Goal: Answer question/provide support: Answer question/provide support

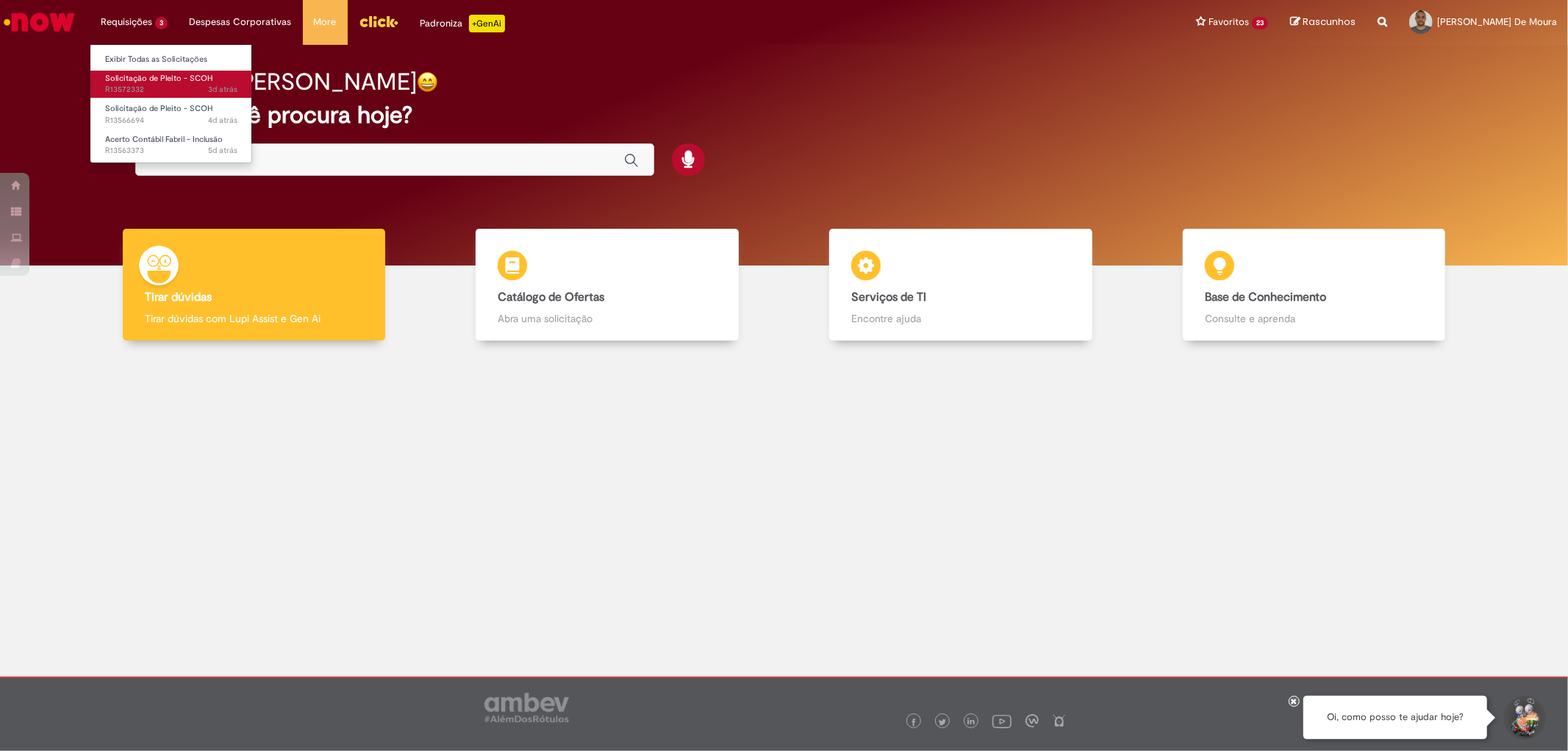
click at [112, 86] on span "3d atrás 3 dias atrás R13572332" at bounding box center [171, 90] width 132 height 12
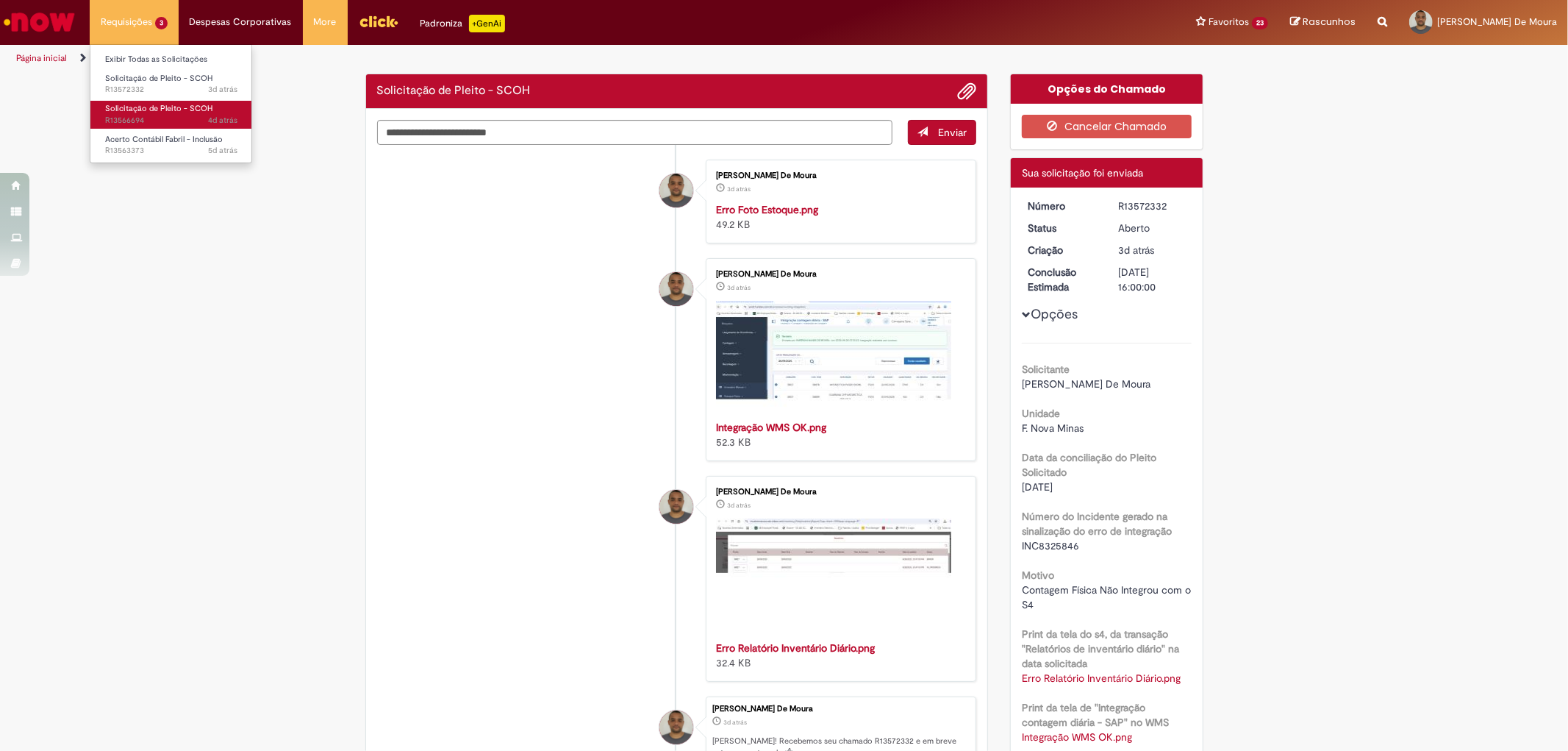
click at [133, 115] on span "4d atrás 4 dias atrás R13566694" at bounding box center [171, 121] width 132 height 12
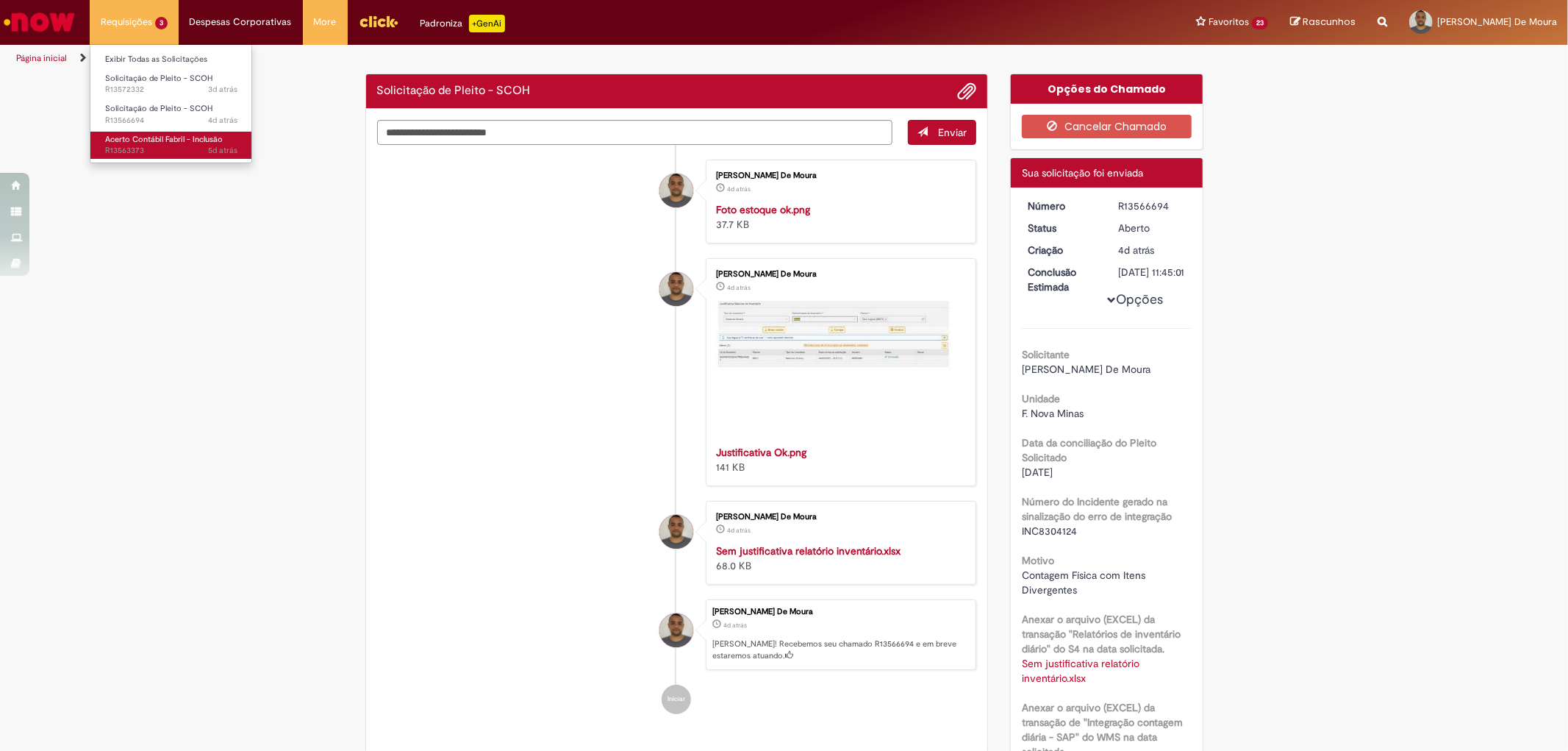
click at [131, 145] on span "5d atrás 5 dias atrás R13563373" at bounding box center [171, 151] width 132 height 12
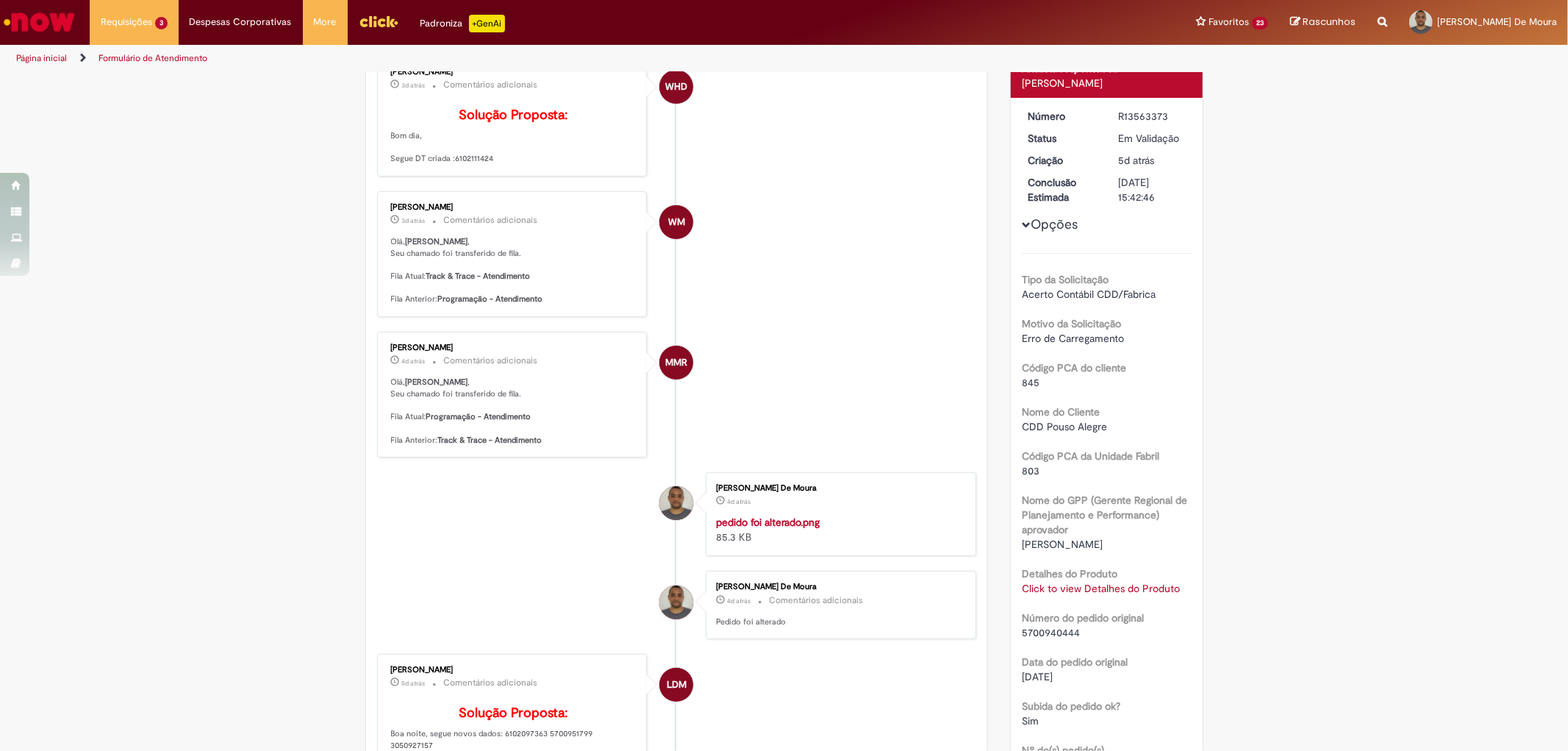
scroll to position [82, 0]
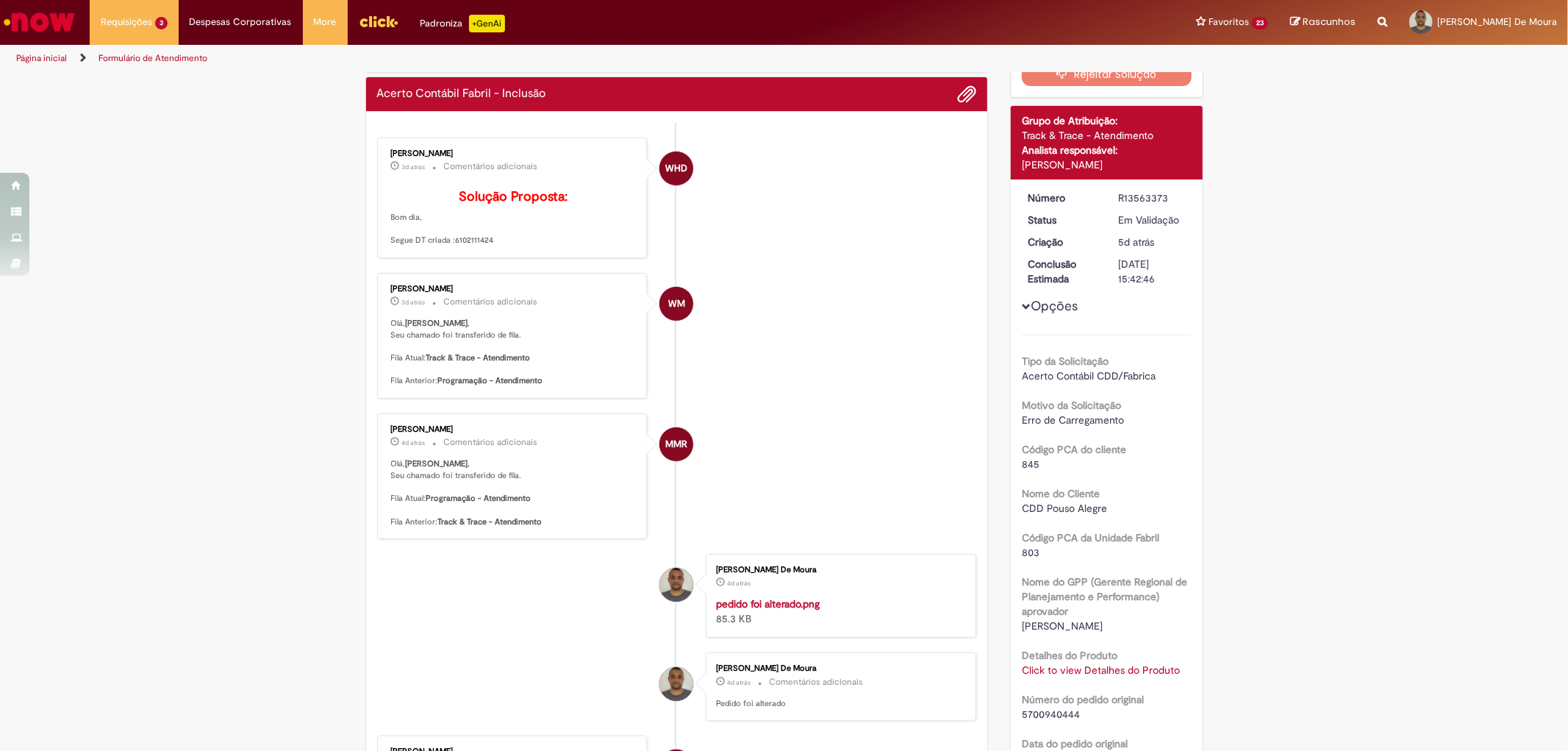
drag, startPoint x: 447, startPoint y: 262, endPoint x: 485, endPoint y: 262, distance: 38.0
click at [485, 246] on p "Solução Proposta: Bom dia, Segue DT criada :6102111424" at bounding box center [513, 218] width 244 height 56
copy p "6102111424"
click at [1093, 667] on link "Click to view Detalhes do Produto" at bounding box center [1101, 670] width 158 height 14
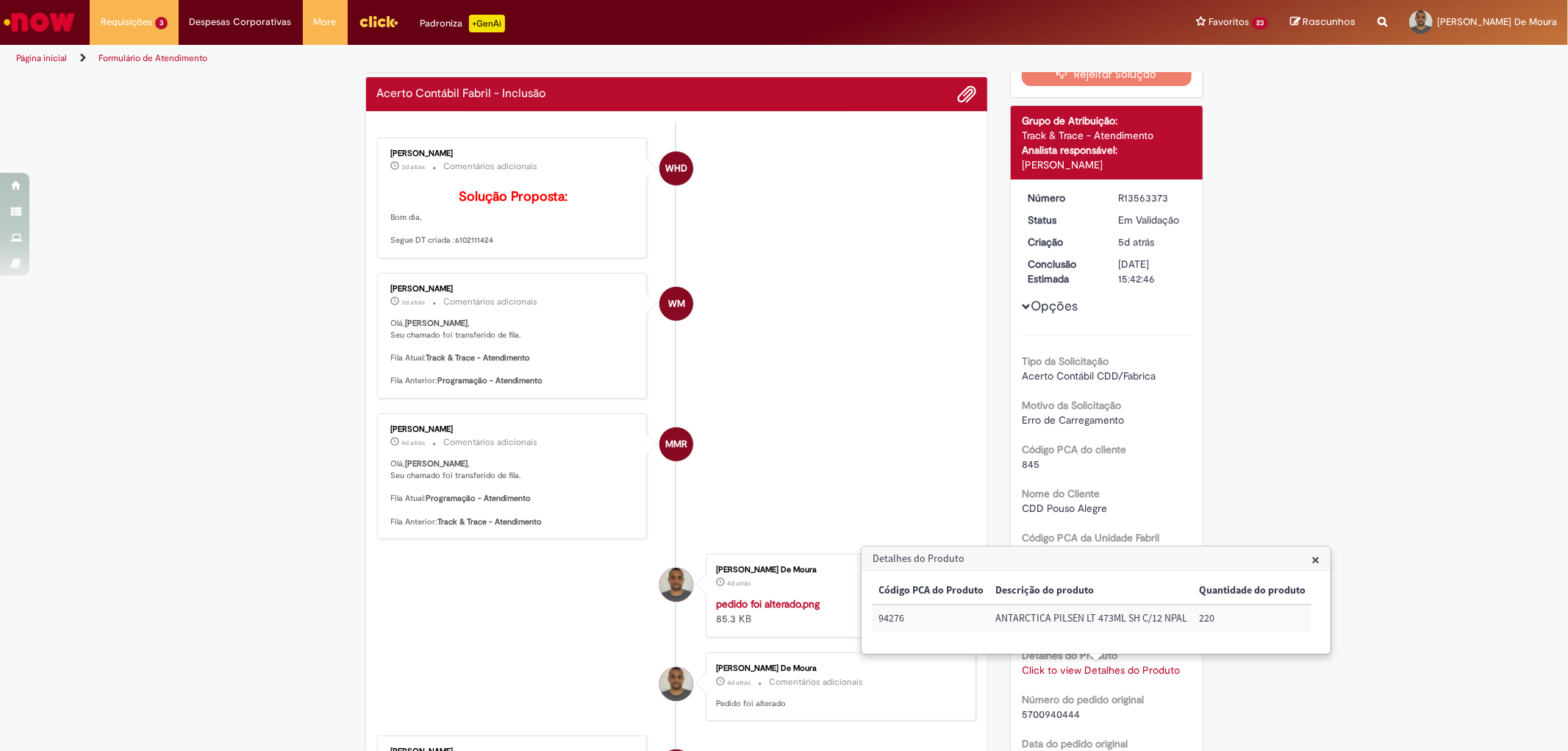
drag, startPoint x: 1310, startPoint y: 561, endPoint x: 1306, endPoint y: 551, distance: 10.8
click at [1312, 560] on span "×" at bounding box center [1316, 559] width 8 height 19
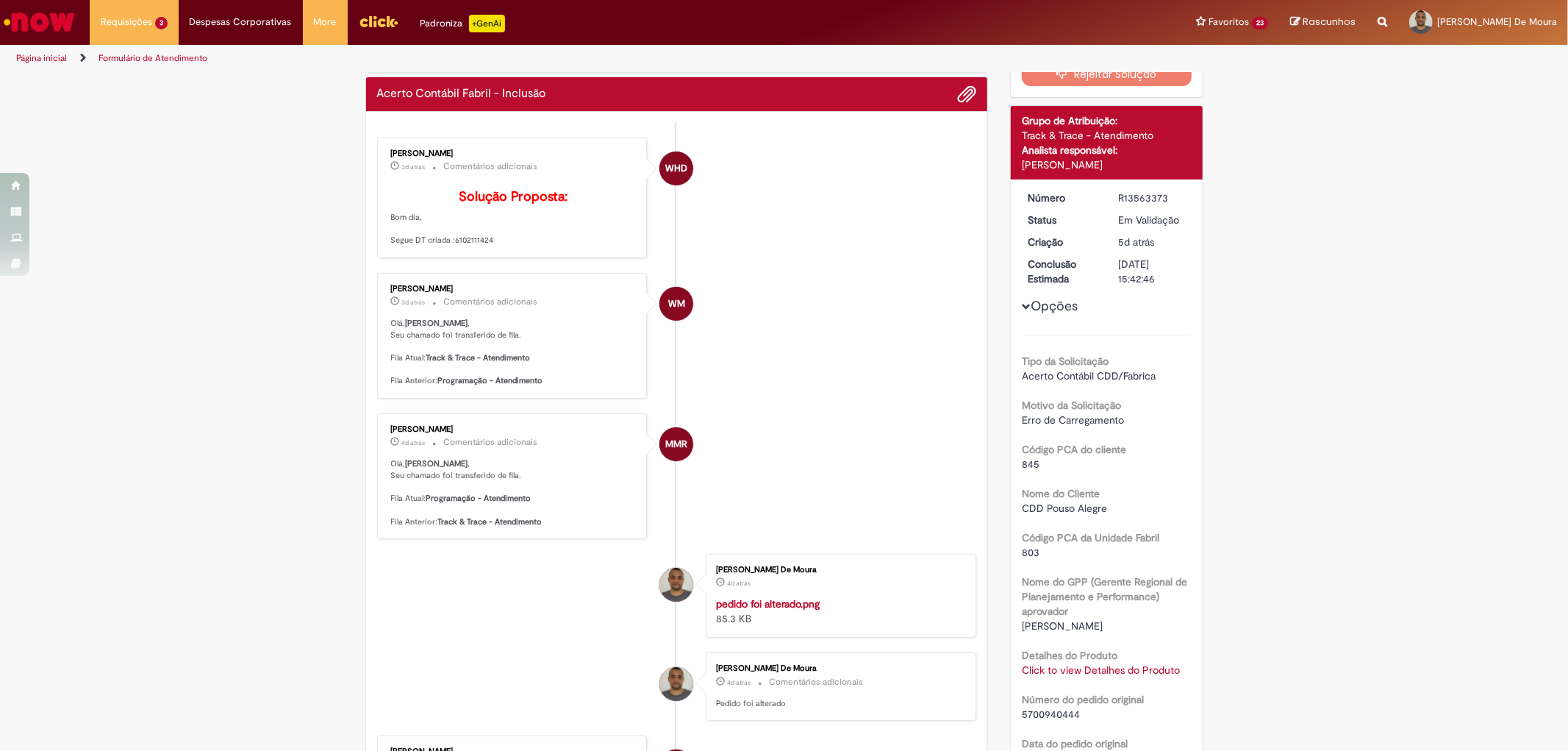
scroll to position [0, 0]
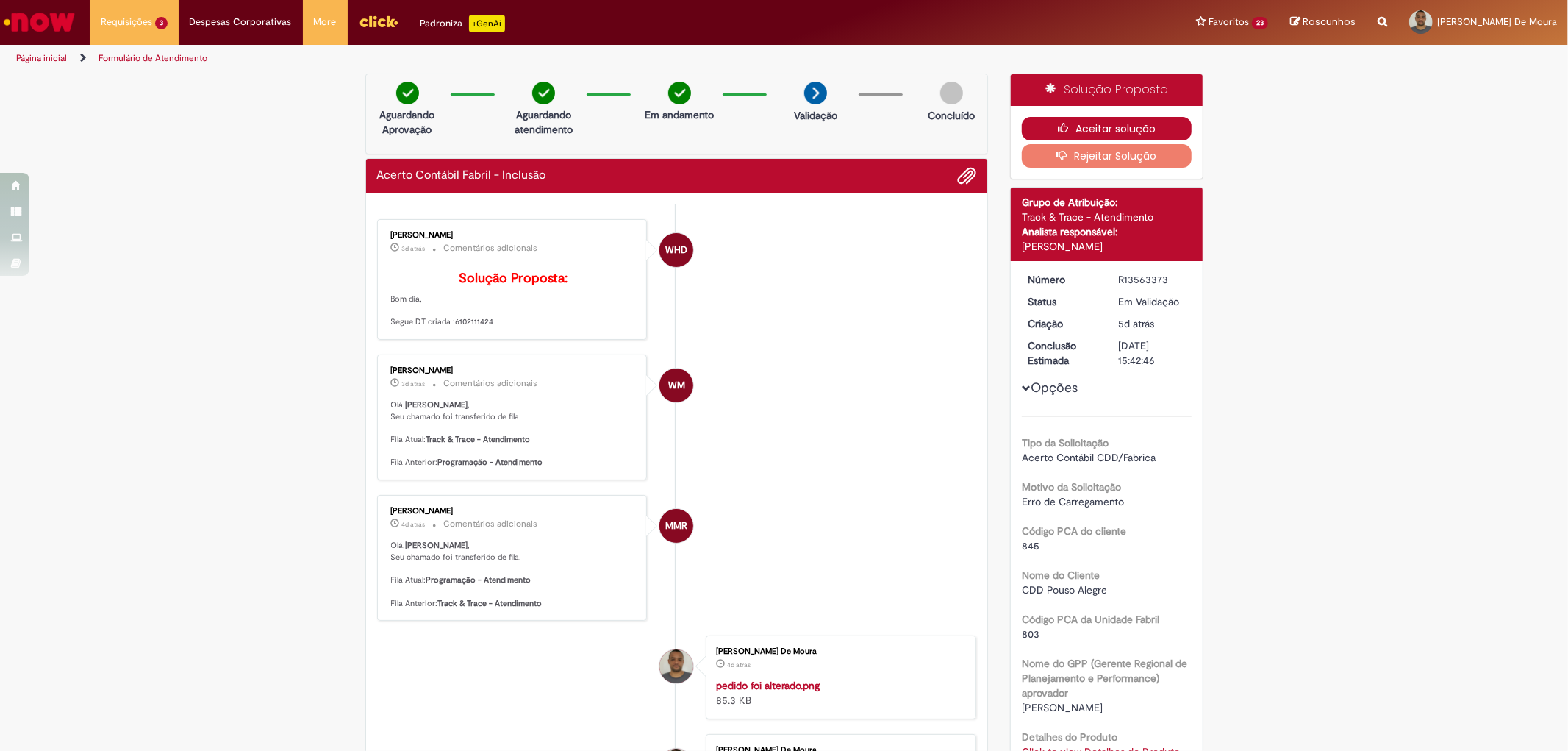
click at [1104, 119] on button "Aceitar solução" at bounding box center [1106, 129] width 169 height 23
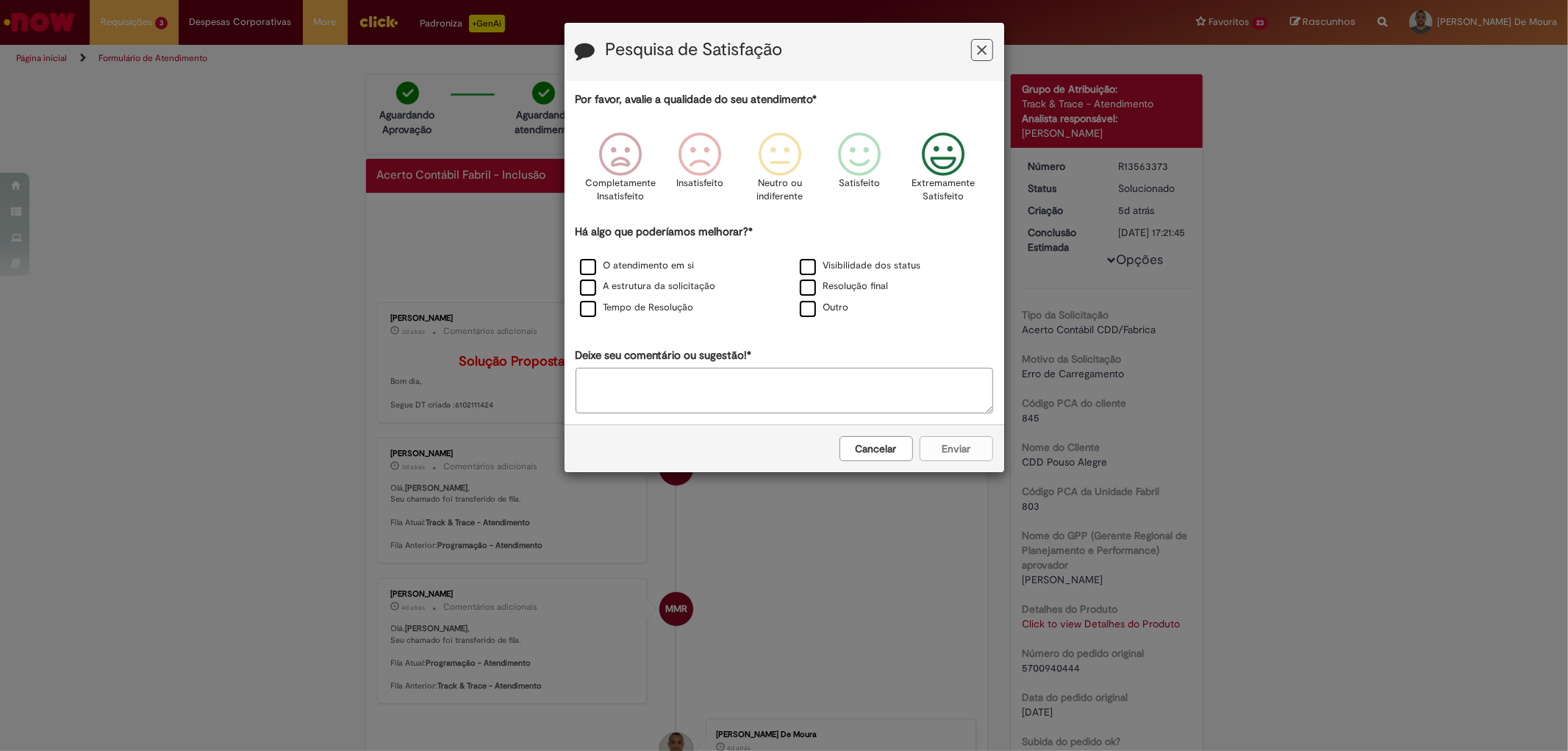
click at [934, 160] on icon "Feedback" at bounding box center [943, 154] width 56 height 44
click at [592, 263] on label "O atendimento em si" at bounding box center [638, 266] width 115 height 14
click at [585, 307] on label "Tempo de Resolução" at bounding box center [637, 308] width 114 height 14
click at [952, 157] on icon "Feedback" at bounding box center [943, 154] width 56 height 44
click at [952, 456] on button "Enviar" at bounding box center [955, 449] width 73 height 25
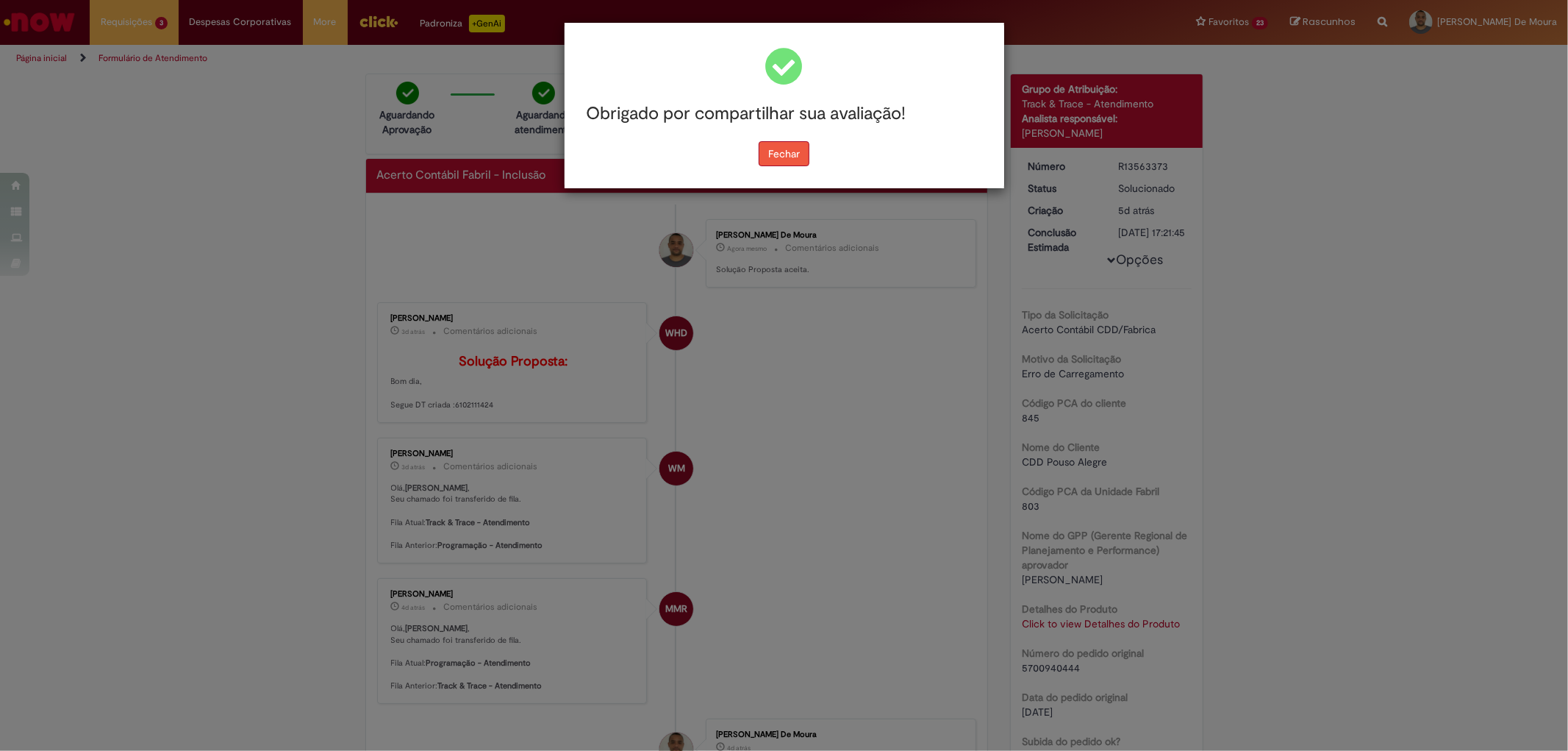
click at [784, 158] on button "Fechar" at bounding box center [784, 154] width 51 height 25
